Goal: Entertainment & Leisure: Consume media (video, audio)

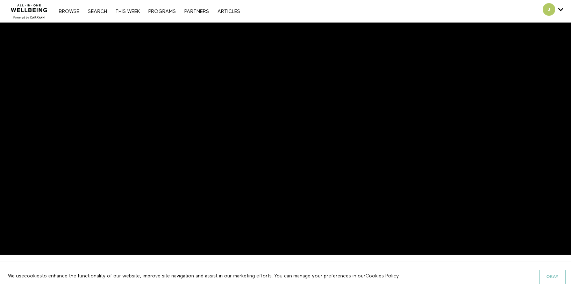
click at [548, 275] on button "Okay" at bounding box center [552, 276] width 27 height 14
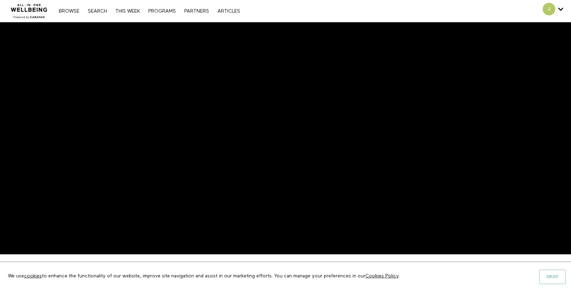
click at [550, 273] on button "Okay" at bounding box center [552, 276] width 27 height 14
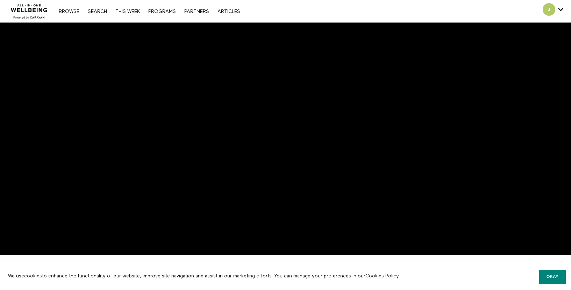
scroll to position [1, 0]
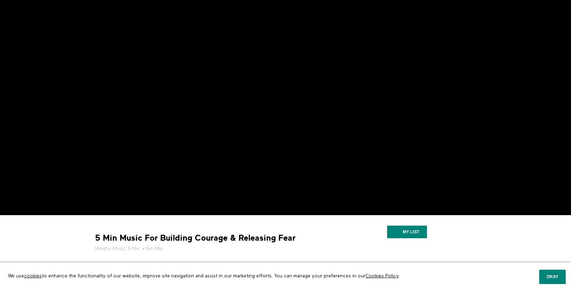
scroll to position [45, 0]
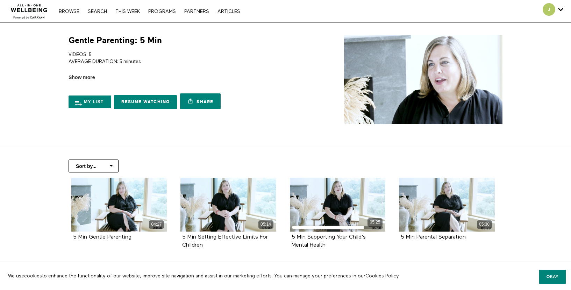
drag, startPoint x: 152, startPoint y: 104, endPoint x: 153, endPoint y: 94, distance: 9.5
click at [152, 104] on link "Resume Watching" at bounding box center [145, 102] width 63 height 14
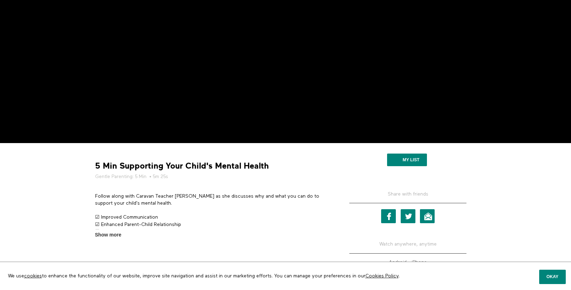
scroll to position [126, 0]
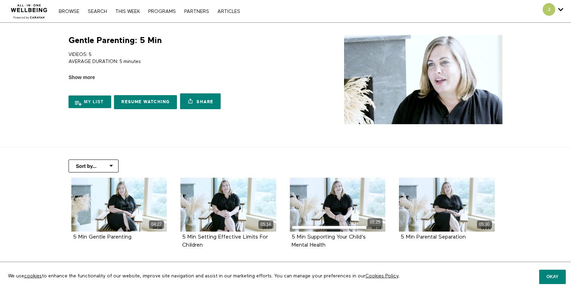
click at [86, 73] on div "VIDEOS: 5 AVERAGE DURATION: 5 minutes LEARN HOW TO RAISE HAPPY & RESILIENT CHIL…" at bounding box center [176, 63] width 214 height 35
click at [87, 76] on span "Show more" at bounding box center [82, 77] width 26 height 7
click at [0, 0] on input "Show more Show less" at bounding box center [0, 0] width 0 height 0
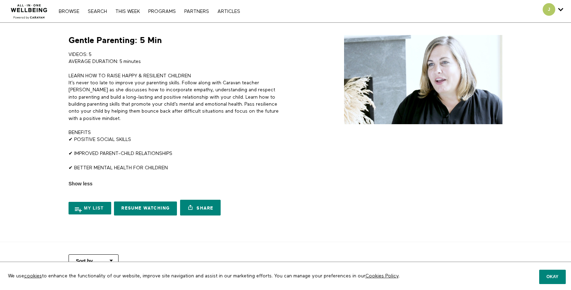
click at [129, 147] on div "VIDEOS: 5 AVERAGE DURATION: 5 minutes LEARN HOW TO RAISE HAPPY & RESILIENT CHIL…" at bounding box center [176, 114] width 214 height 127
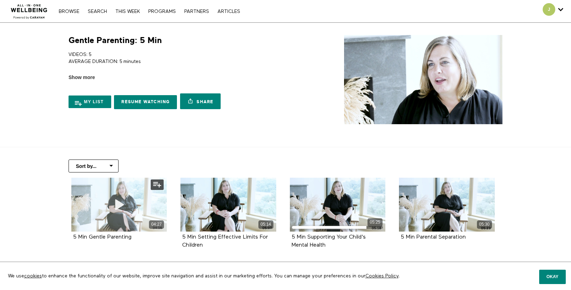
click at [114, 205] on icon at bounding box center [118, 204] width 21 height 12
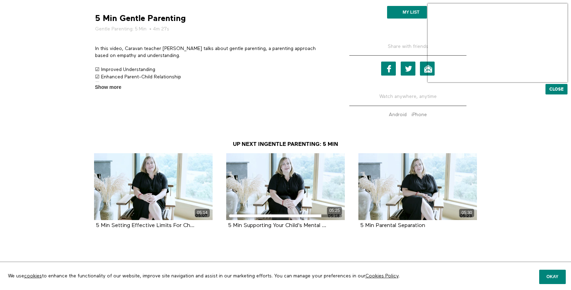
scroll to position [258, 0]
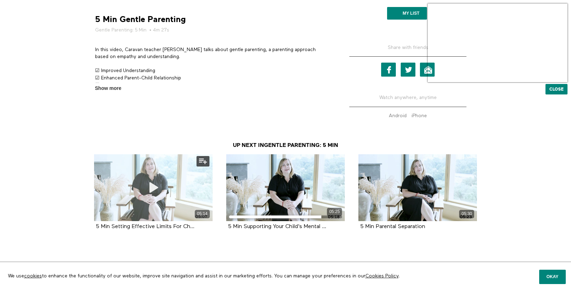
click at [178, 186] on div "05:14" at bounding box center [153, 187] width 118 height 67
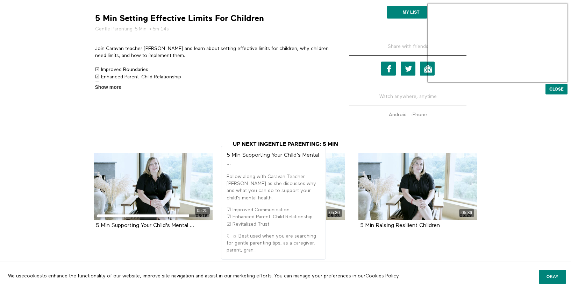
scroll to position [265, 0]
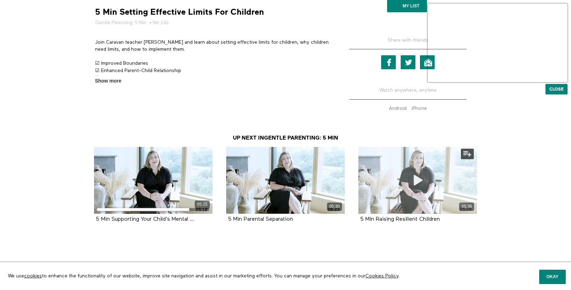
click at [402, 188] on div "05:36" at bounding box center [417, 180] width 118 height 67
